Goal: Find specific page/section: Find specific page/section

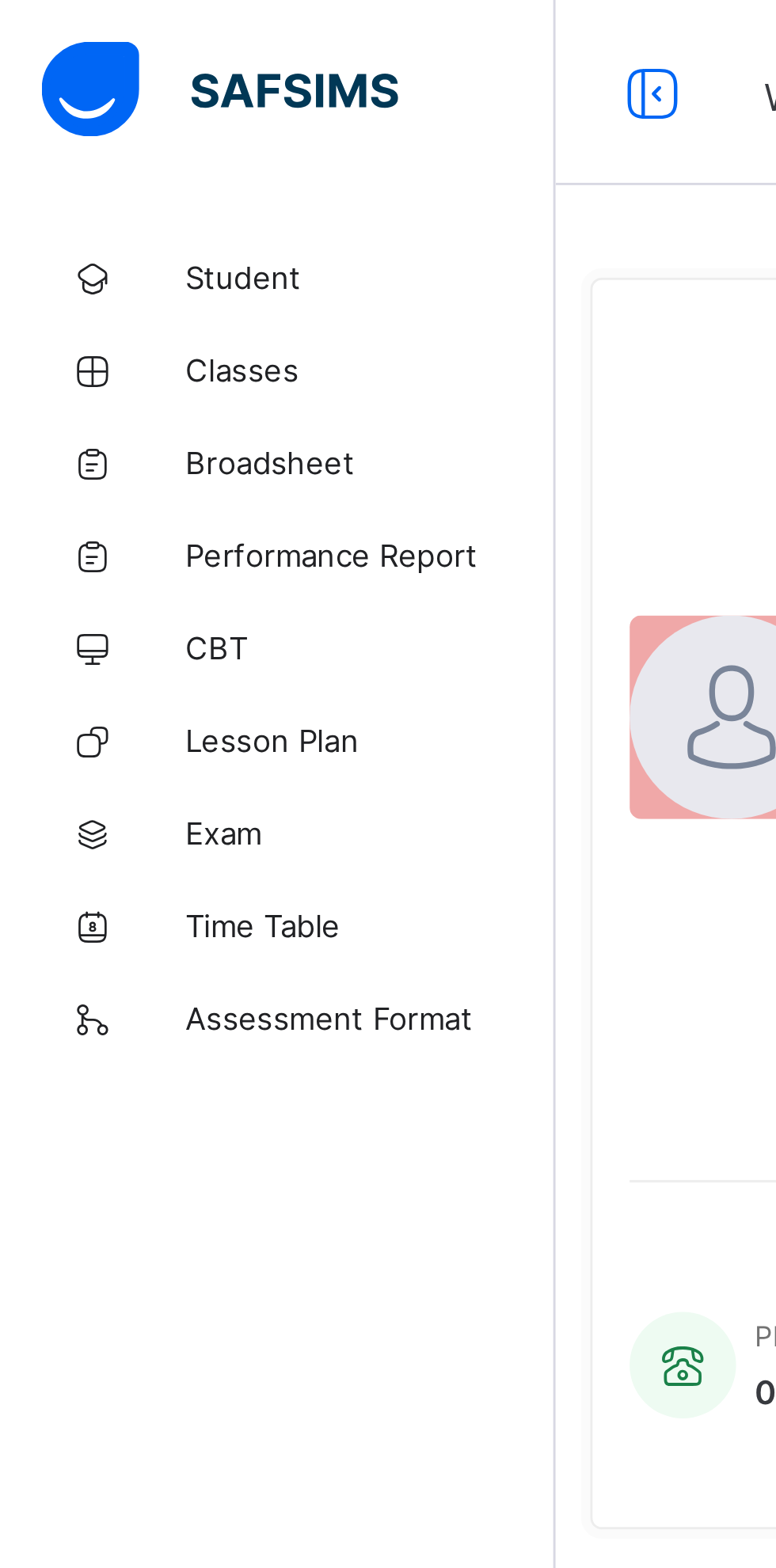
click at [78, 134] on link "Classes" at bounding box center [95, 126] width 190 height 32
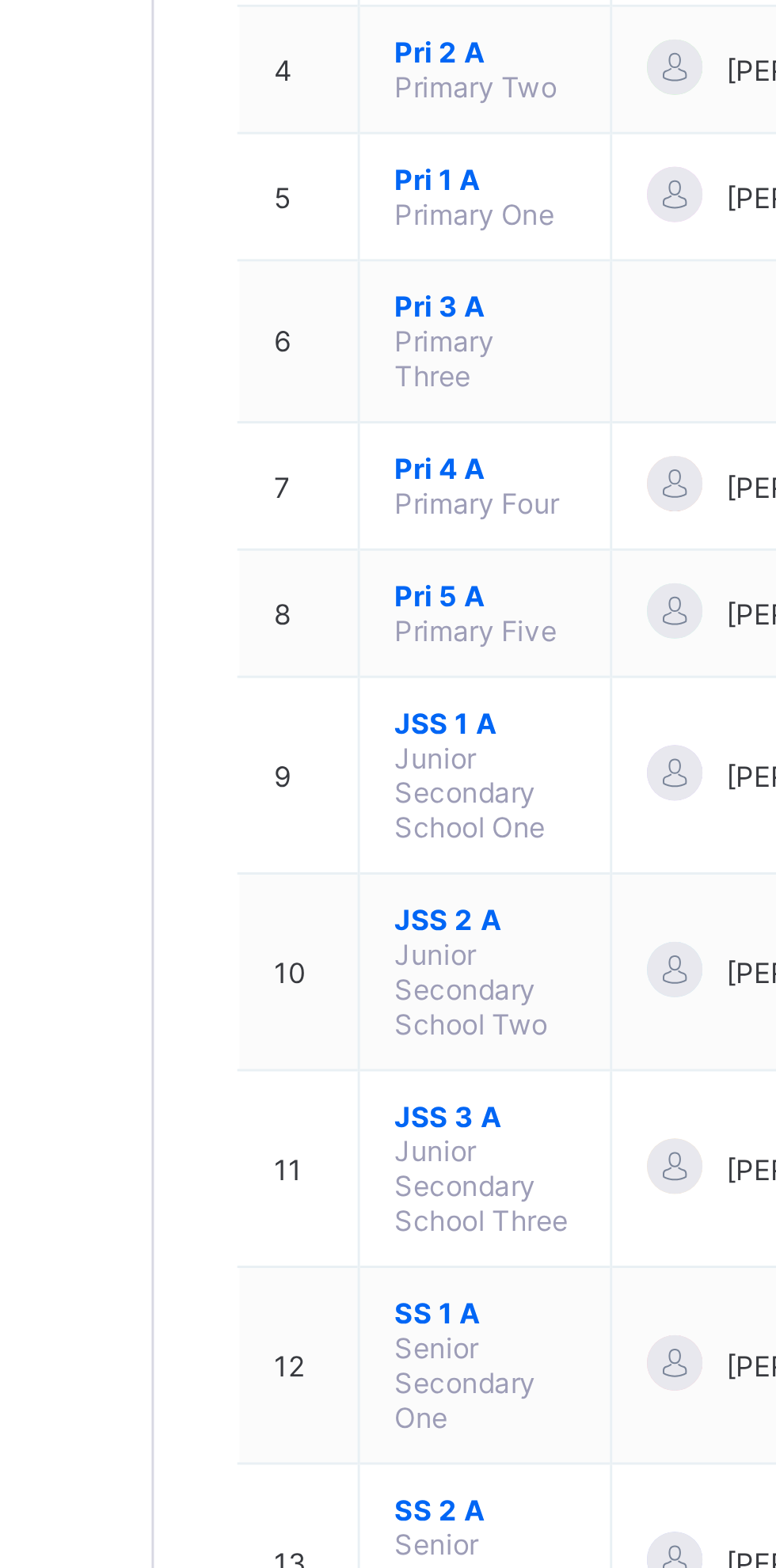
click at [290, 618] on span "JSS 1 A" at bounding box center [303, 624] width 62 height 12
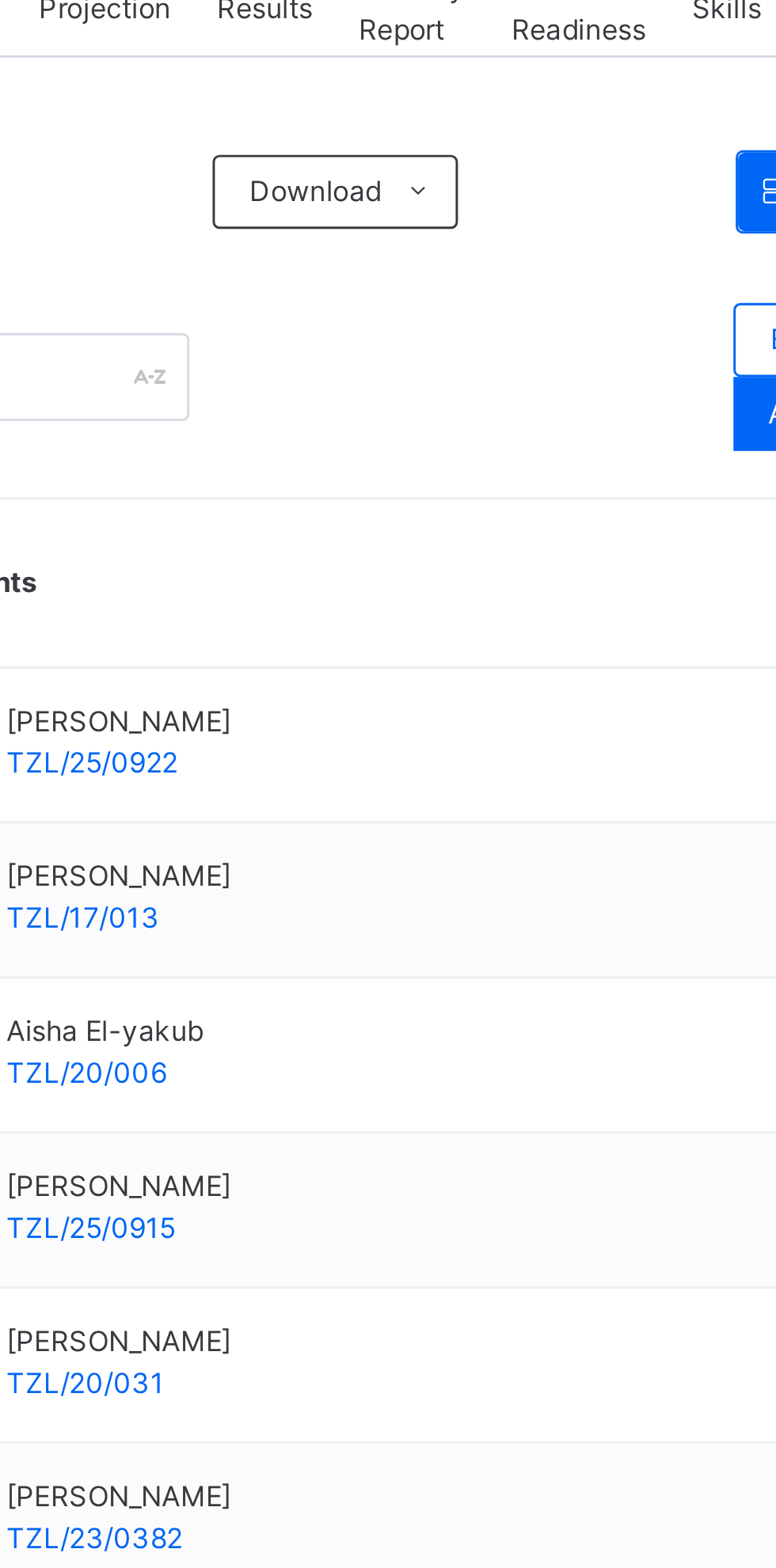
click at [556, 154] on span "Resume" at bounding box center [573, 147] width 36 height 14
